Goal: Task Accomplishment & Management: Manage account settings

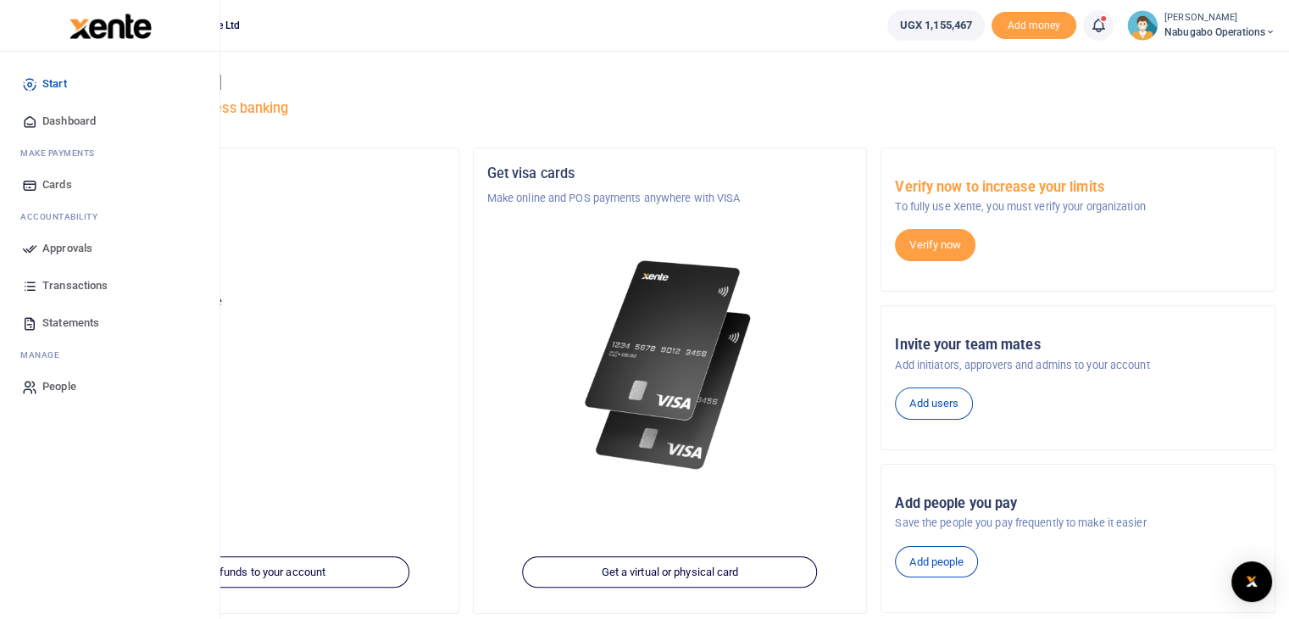
click at [62, 248] on span "Approvals" at bounding box center [67, 248] width 50 height 17
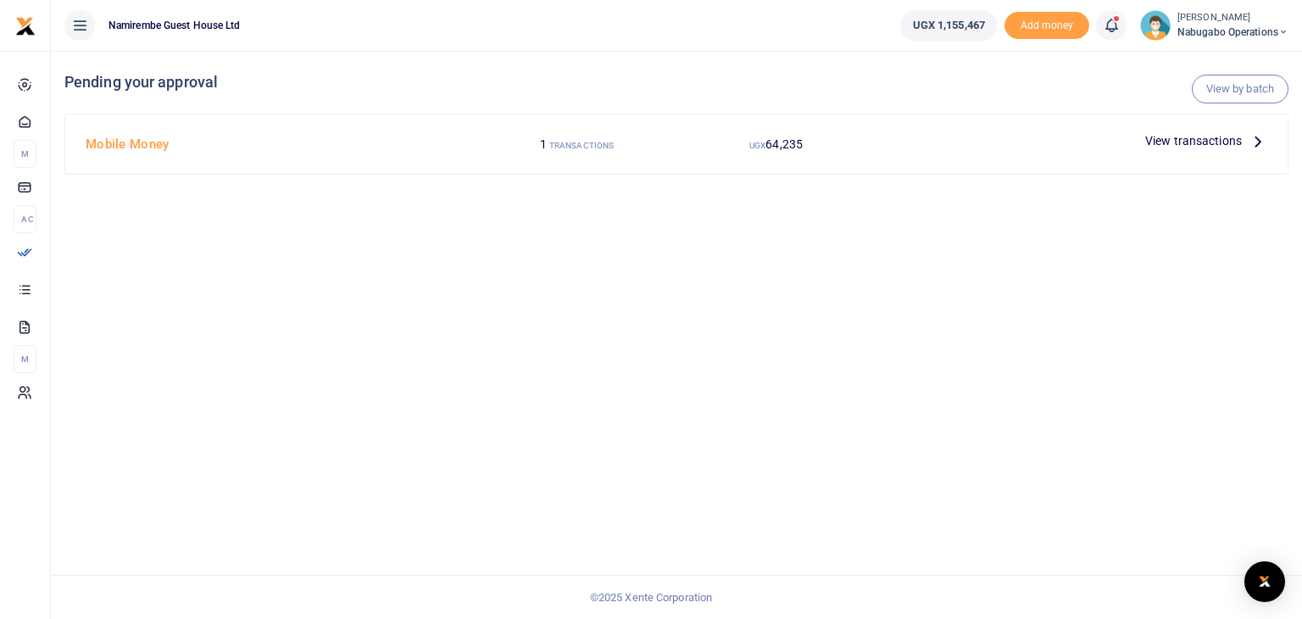
click at [1257, 141] on icon at bounding box center [1258, 140] width 19 height 19
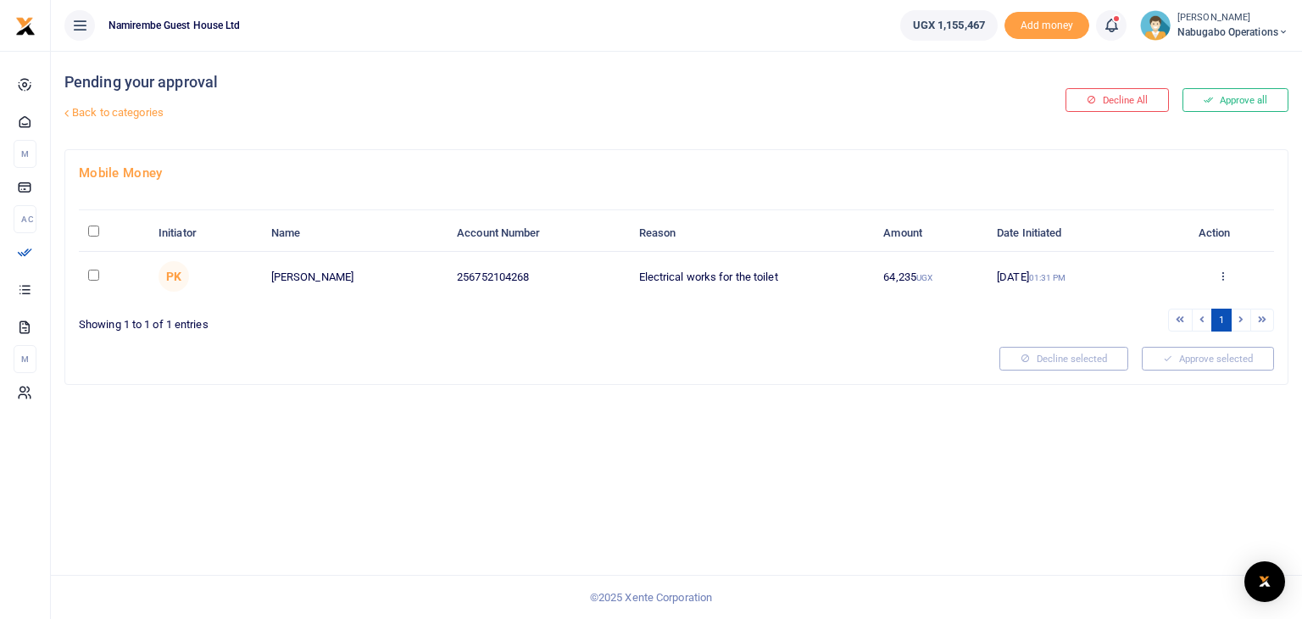
click at [85, 279] on td at bounding box center [114, 276] width 70 height 49
click at [92, 272] on input "checkbox" at bounding box center [93, 275] width 11 height 11
checkbox input "true"
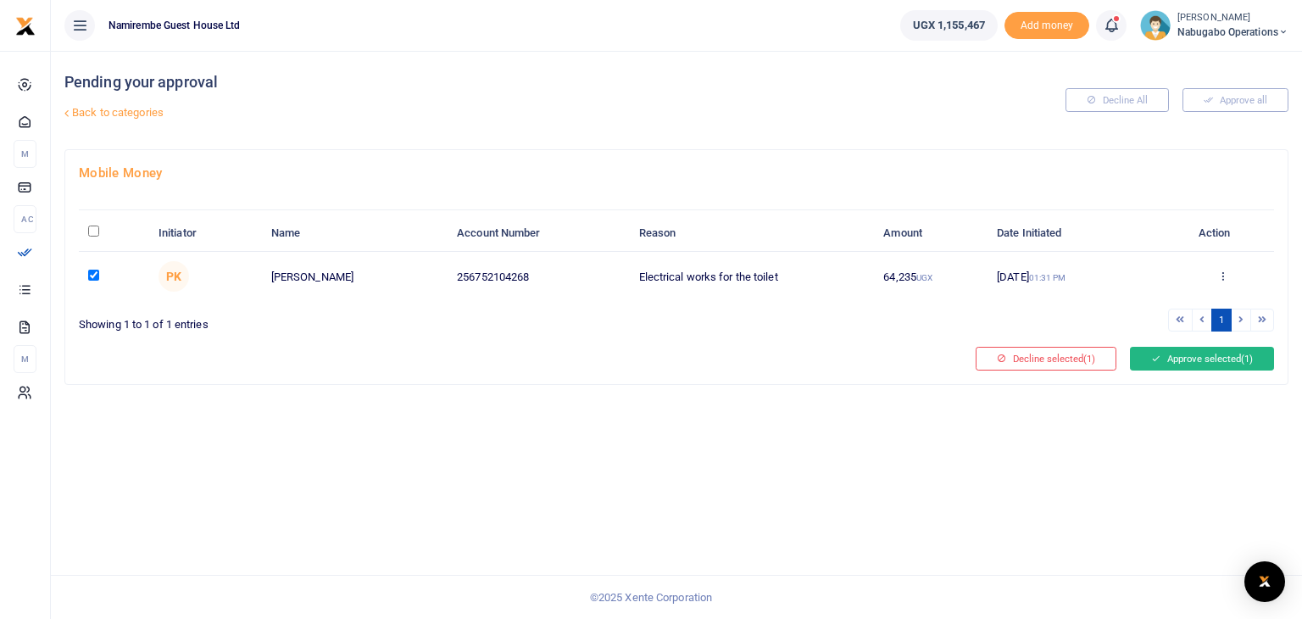
click at [1196, 358] on button "Approve selected (1)" at bounding box center [1202, 359] width 144 height 24
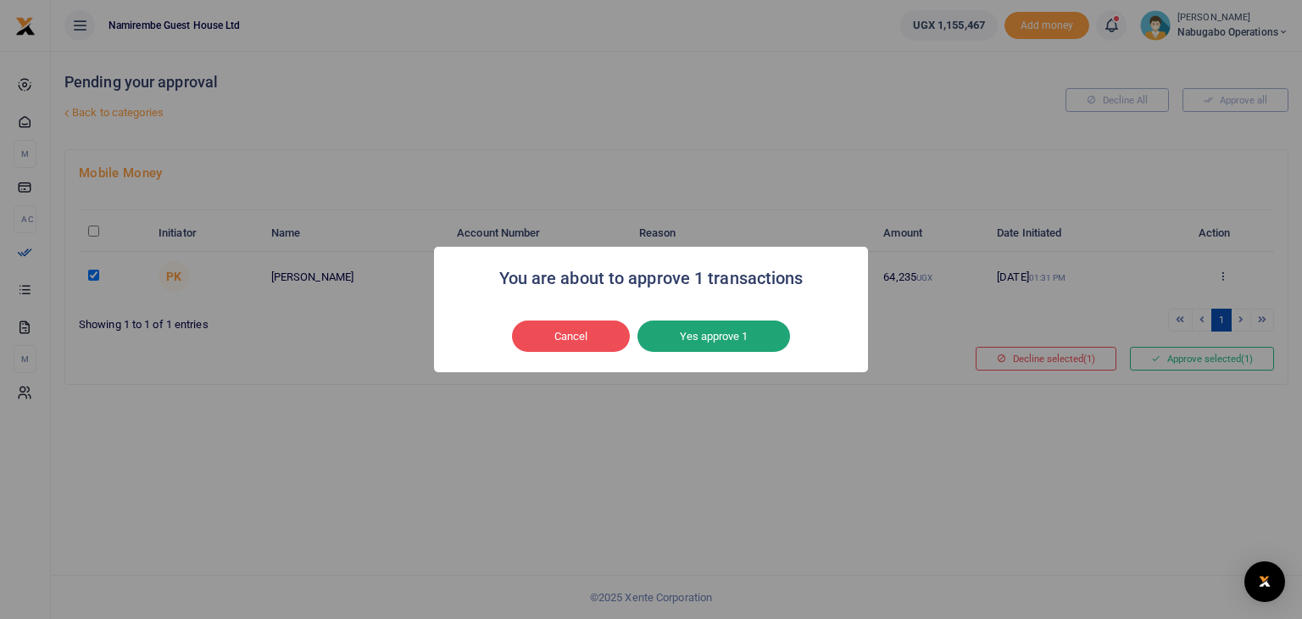
click at [731, 348] on button "Yes approve 1" at bounding box center [713, 336] width 153 height 32
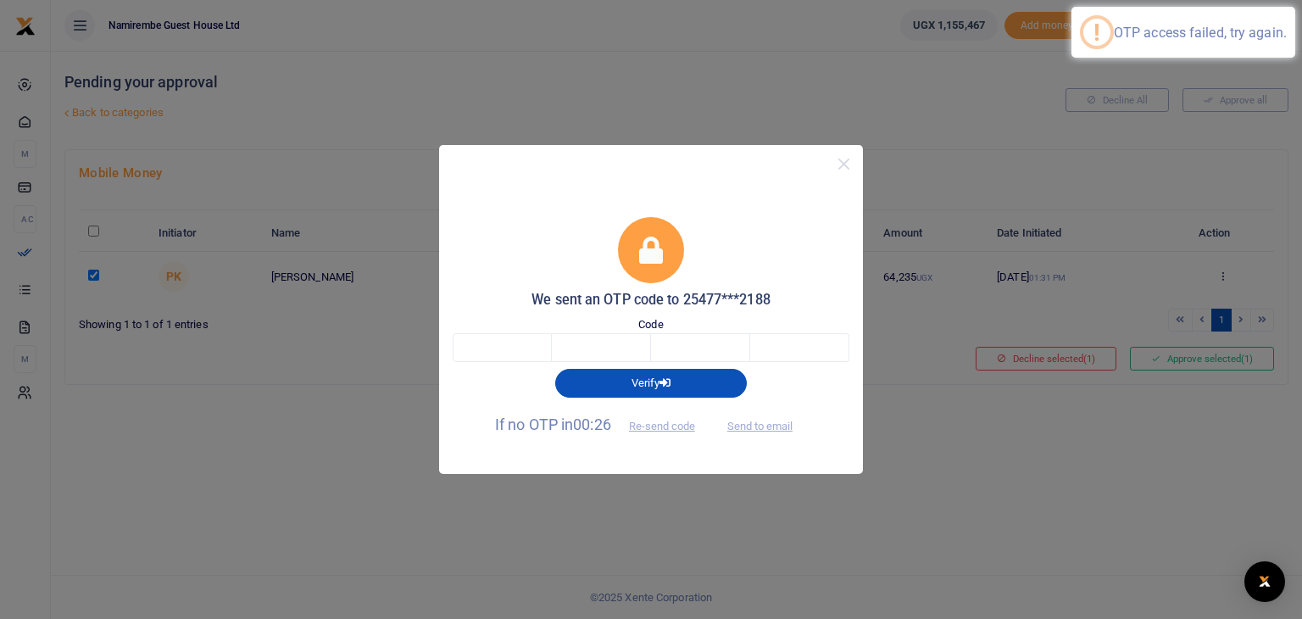
click at [773, 428] on span "Send to email" at bounding box center [760, 424] width 94 height 18
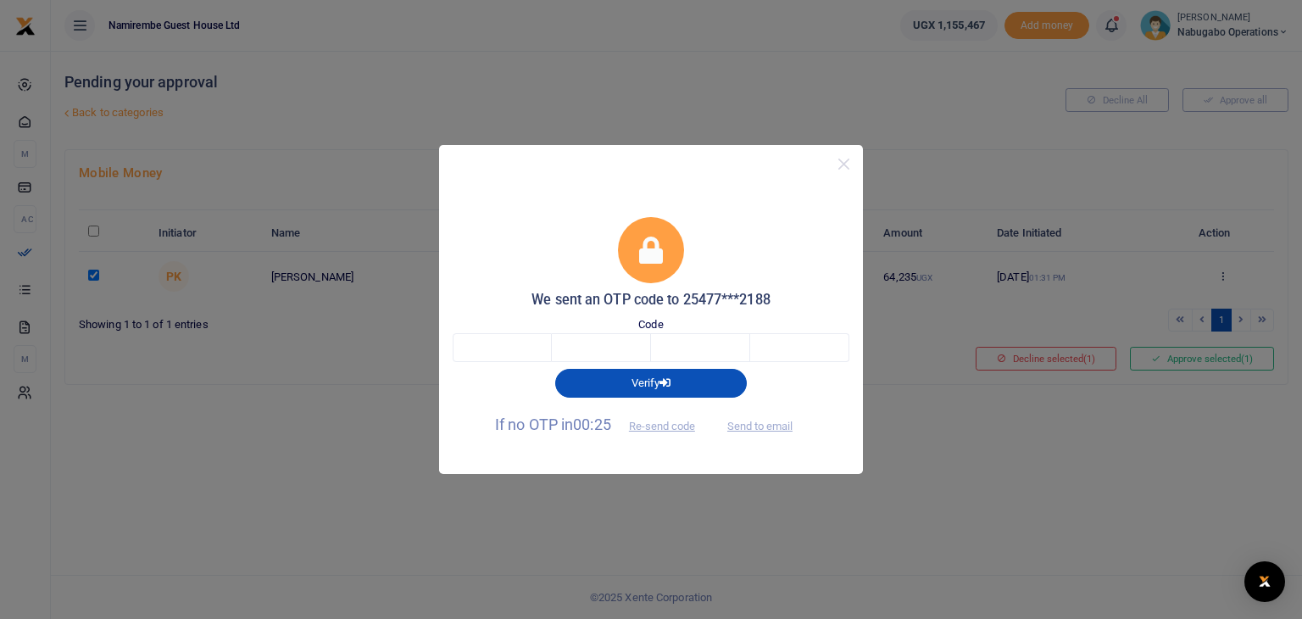
click at [773, 428] on span "Send to email" at bounding box center [760, 424] width 94 height 18
click at [756, 428] on span "Send to email" at bounding box center [760, 424] width 94 height 18
click at [763, 427] on button "Send to email" at bounding box center [760, 425] width 94 height 29
click at [498, 358] on input "text" at bounding box center [502, 347] width 99 height 29
type input "6"
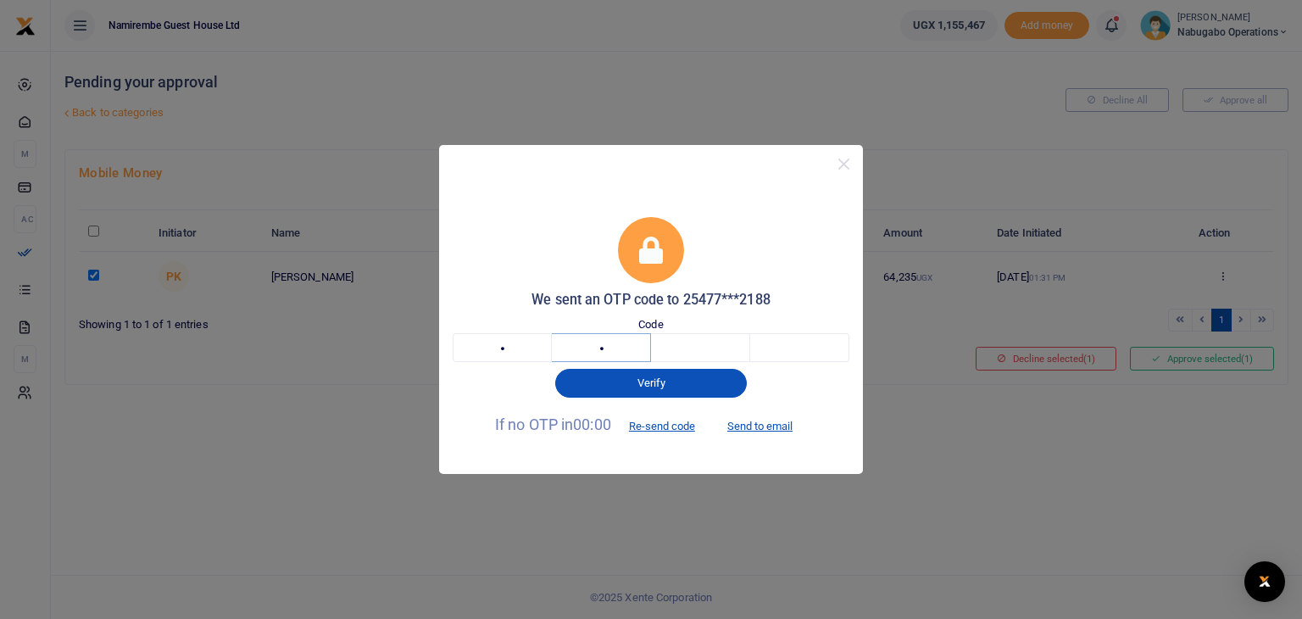
type input "2"
type input "1"
